Goal: Task Accomplishment & Management: Manage account settings

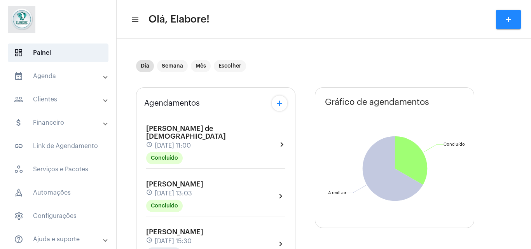
click at [203, 228] on span "[PERSON_NAME]" at bounding box center [174, 231] width 57 height 7
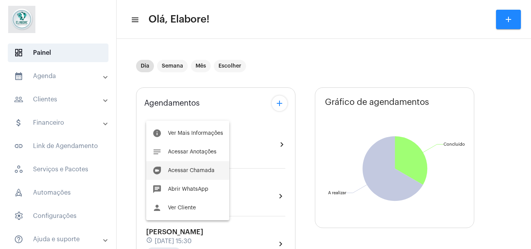
click at [196, 166] on button "duo [PERSON_NAME]" at bounding box center [187, 170] width 83 height 19
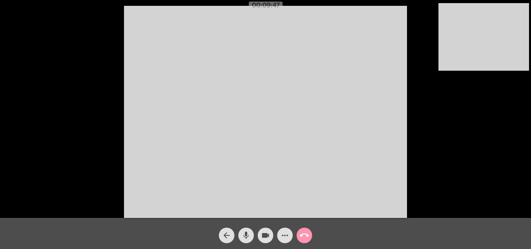
click at [285, 237] on mat-icon "more_horiz" at bounding box center [284, 235] width 9 height 9
click at [287, 236] on mat-icon "more_horiz" at bounding box center [284, 235] width 9 height 9
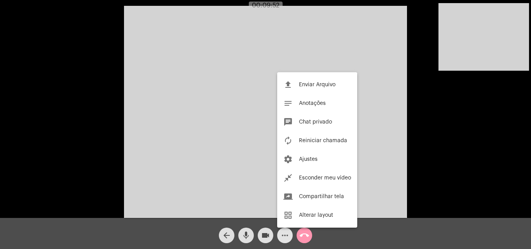
click at [287, 236] on div at bounding box center [265, 124] width 531 height 249
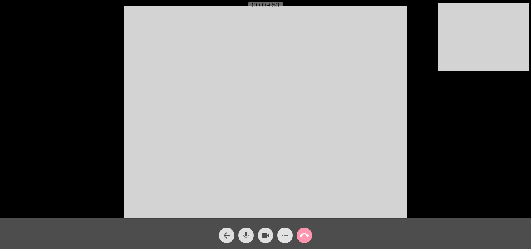
click at [287, 236] on mat-icon "more_horiz" at bounding box center [284, 235] width 9 height 9
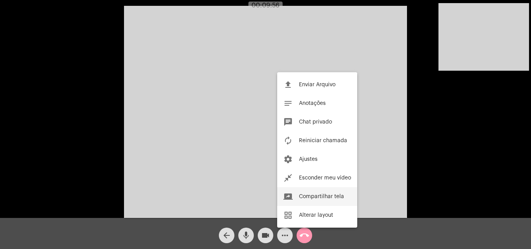
click at [318, 203] on button "screen_share Compartilhar tela" at bounding box center [317, 196] width 80 height 19
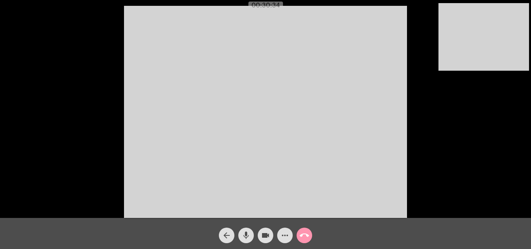
click at [230, 235] on mat-icon "arrow_back" at bounding box center [226, 235] width 9 height 9
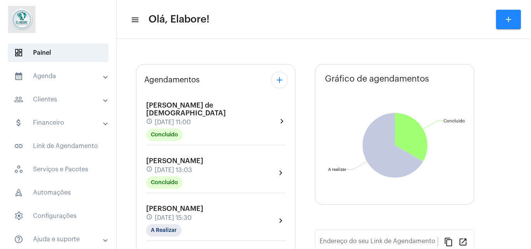
type input "[URL][DOMAIN_NAME]"
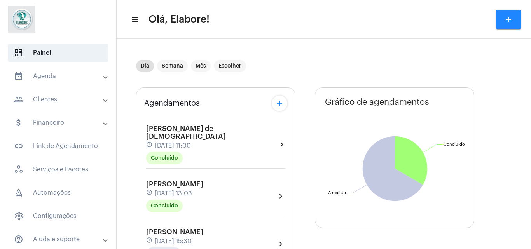
click at [188, 143] on div "[PERSON_NAME] de Deus schedule [DATE] 11:00 Concluído" at bounding box center [211, 145] width 131 height 40
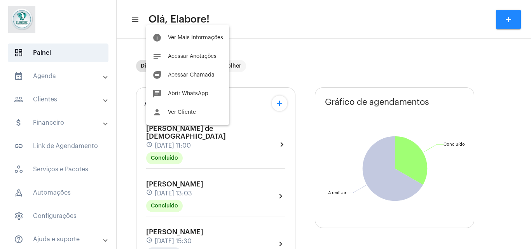
drag, startPoint x: 530, startPoint y: 51, endPoint x: 530, endPoint y: 81, distance: 30.3
click at [530, 81] on div at bounding box center [265, 124] width 531 height 249
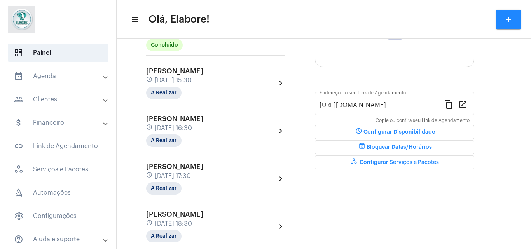
scroll to position [179, 0]
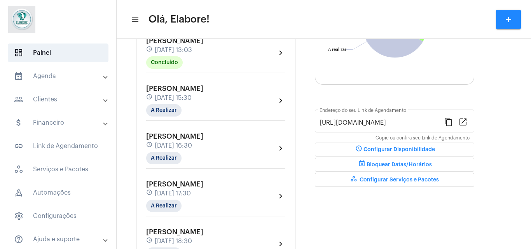
click at [257, 58] on div "Deisy Vital dos Santos schedule [DATE] 13:03 Concluído chevron_right" at bounding box center [215, 53] width 139 height 32
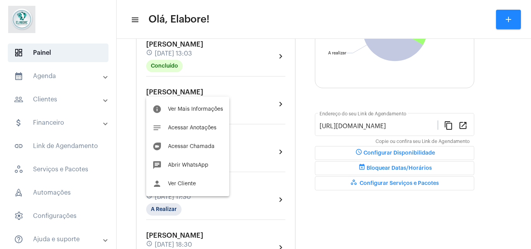
scroll to position [103, 0]
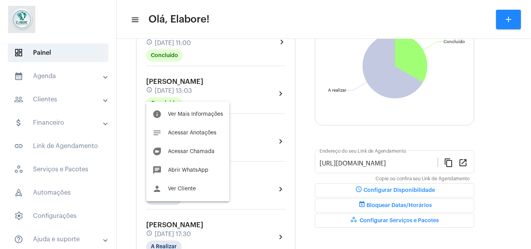
click at [313, 138] on div at bounding box center [265, 124] width 531 height 249
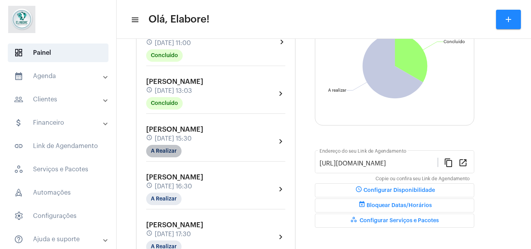
click at [160, 146] on mat-chip "A Realizar" at bounding box center [163, 151] width 35 height 12
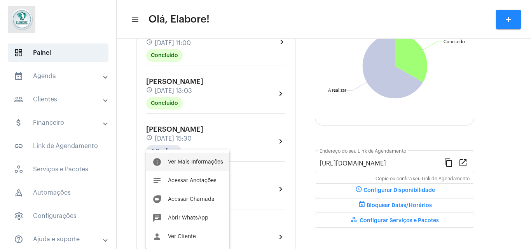
click at [170, 157] on button "info Ver Mais Informações" at bounding box center [187, 162] width 83 height 19
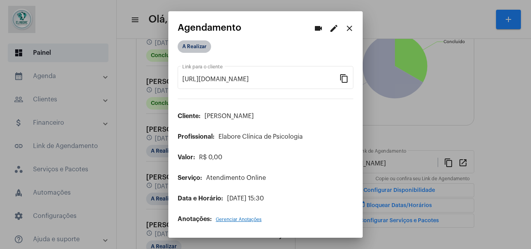
click at [200, 46] on mat-chip "A Realizar" at bounding box center [194, 46] width 33 height 12
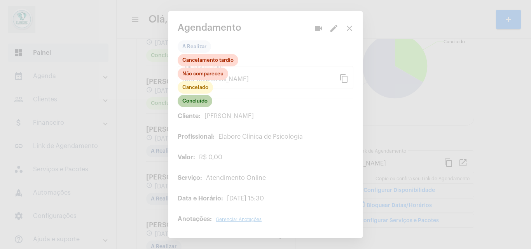
click at [198, 104] on mat-chip "Concluído" at bounding box center [195, 101] width 35 height 12
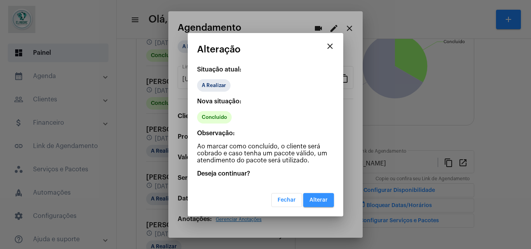
click at [315, 201] on span "Alterar" at bounding box center [318, 199] width 18 height 5
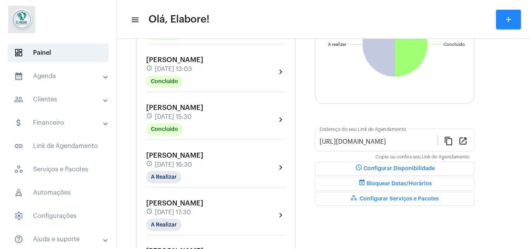
scroll to position [155, 0]
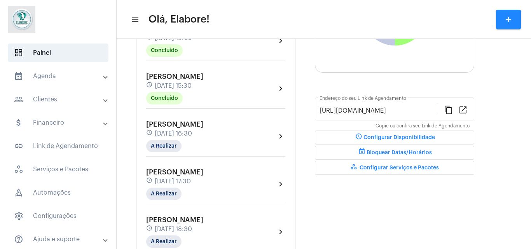
click at [203, 129] on div "schedule [DATE] 16:30" at bounding box center [174, 133] width 57 height 9
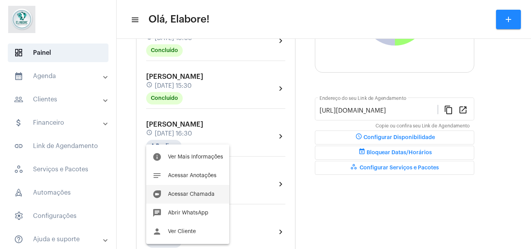
click at [184, 191] on button "duo [PERSON_NAME]" at bounding box center [187, 194] width 83 height 19
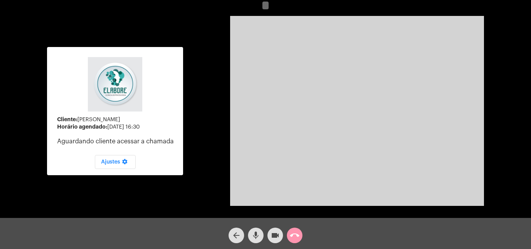
click at [273, 235] on mat-icon "videocam" at bounding box center [274, 235] width 9 height 9
click at [250, 240] on button "mic" at bounding box center [256, 236] width 16 height 16
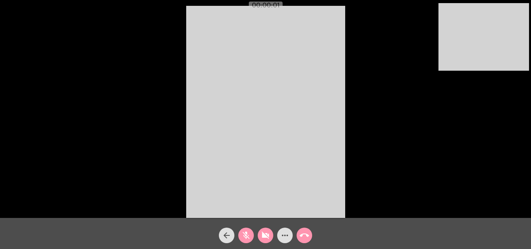
click at [427, 132] on div "Acessando Câmera e Microfone..." at bounding box center [265, 111] width 529 height 218
click at [267, 229] on span "videocam_off" at bounding box center [265, 236] width 9 height 16
click at [248, 234] on mat-icon "mic_off" at bounding box center [245, 235] width 9 height 9
